Goal: Task Accomplishment & Management: Manage account settings

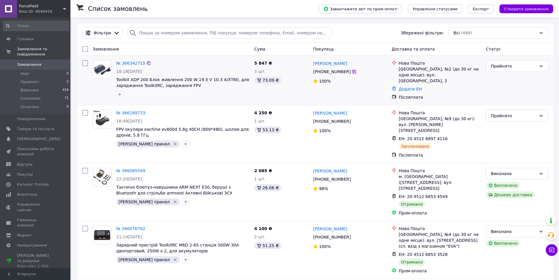
drag, startPoint x: 356, startPoint y: 69, endPoint x: 353, endPoint y: 75, distance: 6.0
click at [356, 69] on div "[PHONE_NUMBER]" at bounding box center [350, 71] width 75 height 7
click at [353, 75] on div at bounding box center [354, 72] width 6 height 6
click at [350, 73] on div "[PHONE_NUMBER]" at bounding box center [350, 71] width 75 height 7
click at [352, 73] on icon at bounding box center [354, 71] width 5 height 5
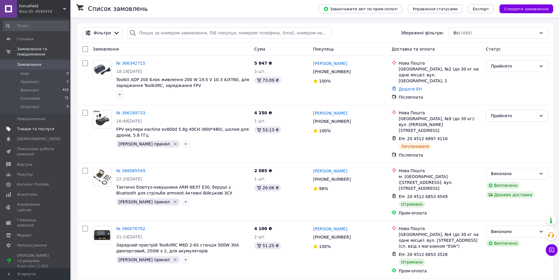
click at [41, 126] on span "Товари та послуги" at bounding box center [35, 128] width 37 height 5
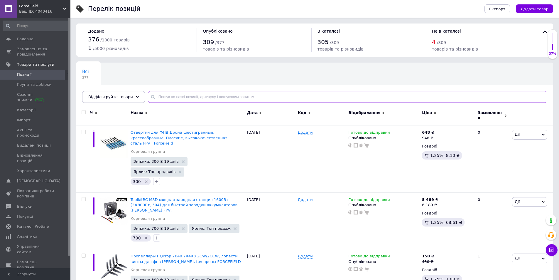
click at [193, 94] on input "text" at bounding box center [348, 97] width 400 height 12
type input "M6DAC"
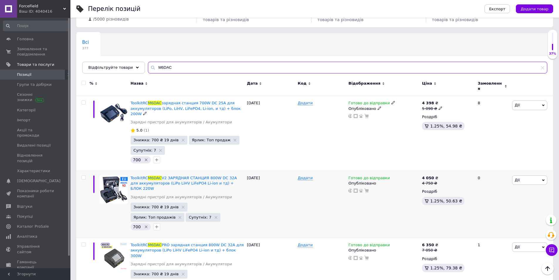
scroll to position [59, 0]
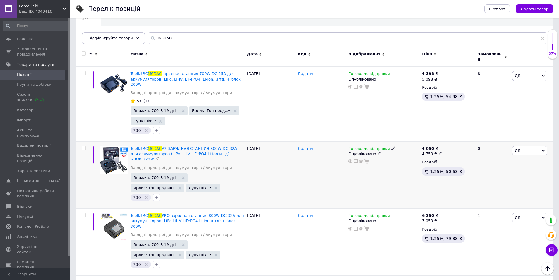
click at [439, 152] on use at bounding box center [440, 153] width 3 height 3
click at [456, 139] on input "4750" at bounding box center [467, 145] width 45 height 12
type input "4950"
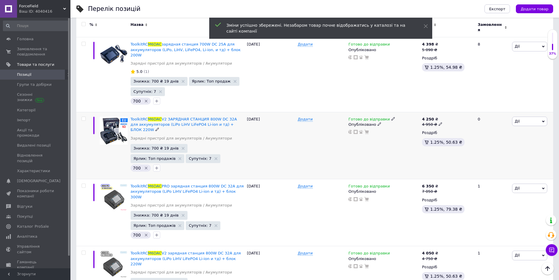
scroll to position [147, 0]
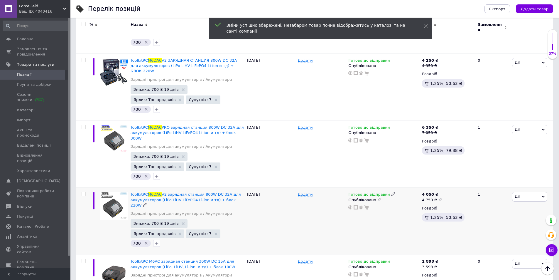
click at [435, 197] on div "4 750 ₴" at bounding box center [432, 199] width 20 height 5
click at [449, 184] on input "4750" at bounding box center [467, 190] width 45 height 12
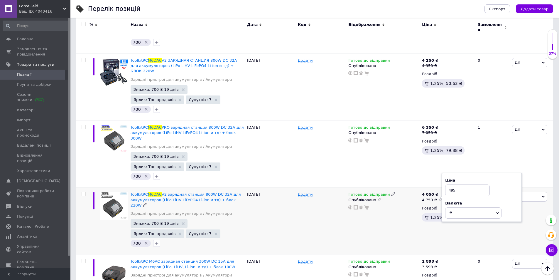
type input "4950"
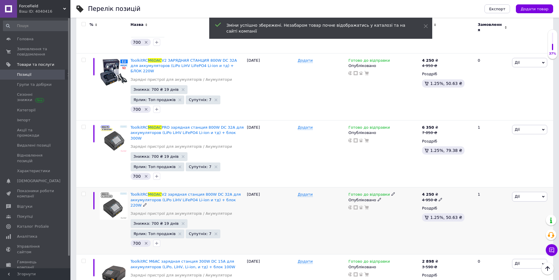
scroll to position [164, 0]
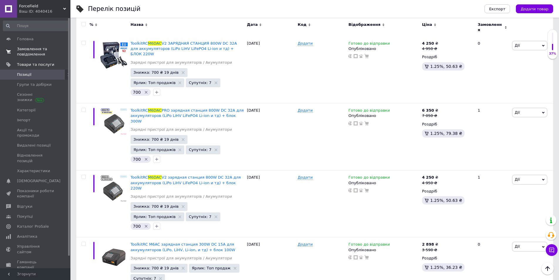
click at [47, 48] on span "Замовлення та повідомлення" at bounding box center [35, 51] width 37 height 11
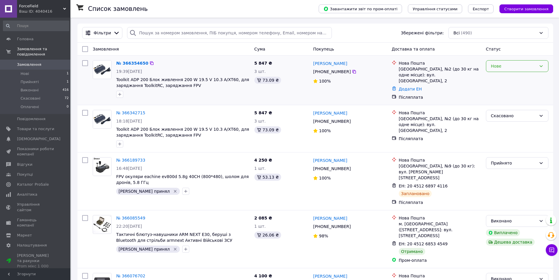
click at [497, 71] on div "Нове" at bounding box center [517, 66] width 63 height 12
click at [496, 75] on li "Прийнято" at bounding box center [517, 79] width 62 height 11
click at [353, 73] on icon at bounding box center [355, 72] width 4 height 4
click at [122, 62] on link "№ 366354650" at bounding box center [130, 63] width 29 height 5
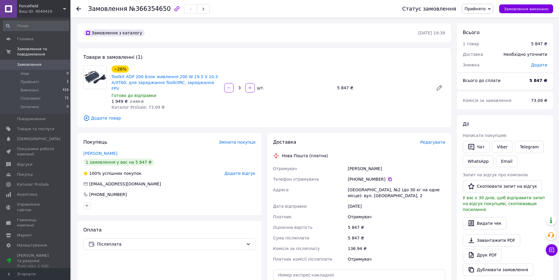
drag, startPoint x: 389, startPoint y: 171, endPoint x: 387, endPoint y: 177, distance: 6.7
click at [389, 177] on icon at bounding box center [390, 179] width 5 height 5
click at [352, 164] on div "[PERSON_NAME]" at bounding box center [397, 168] width 100 height 11
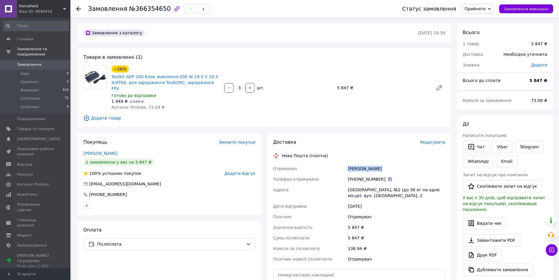
copy div "[PERSON_NAME]"
click at [361, 184] on div "[GEOGRAPHIC_DATA], №2 (до 30 кг на одне місце): вул. [GEOGRAPHIC_DATA], 2" at bounding box center [397, 192] width 100 height 16
copy div "[GEOGRAPHIC_DATA]"
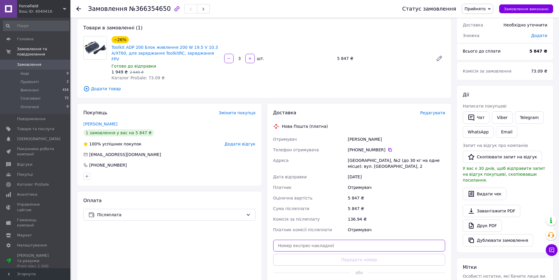
click at [311, 240] on input "text" at bounding box center [359, 246] width 172 height 12
paste input "20451269263079"
type input "20451269263079"
drag, startPoint x: 302, startPoint y: 255, endPoint x: 278, endPoint y: 264, distance: 25.7
click at [301, 256] on button "Передати номер" at bounding box center [359, 260] width 172 height 12
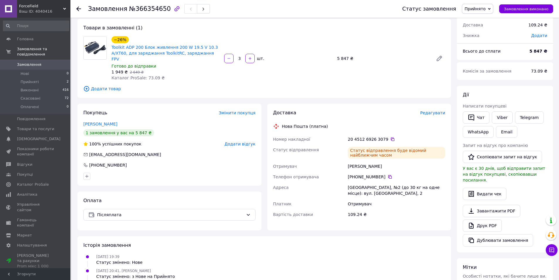
scroll to position [0, 0]
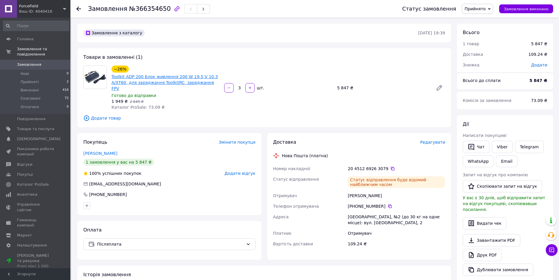
click at [171, 76] on link "Toolkit ADP 200 Блок живлення 200 W 19.5 V 10.3 A/XT60, для заряджання ToolkitR…" at bounding box center [165, 82] width 107 height 16
click at [43, 62] on span "Замовлення" at bounding box center [35, 64] width 37 height 5
